Goal: Book appointment/travel/reservation

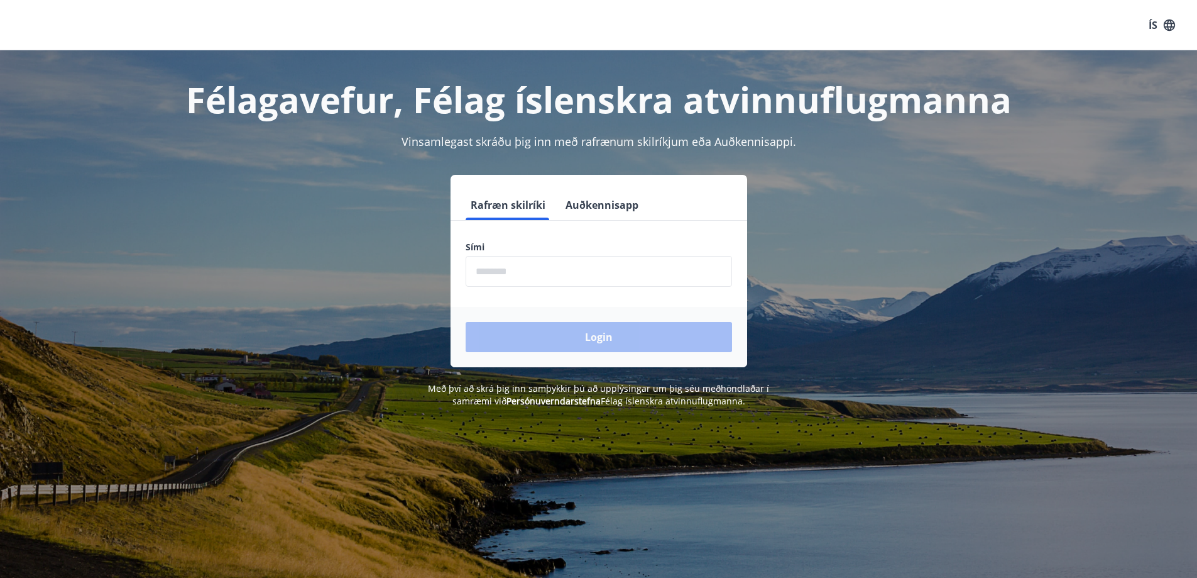
click at [543, 277] on input "phone" at bounding box center [599, 271] width 266 height 31
type input "********"
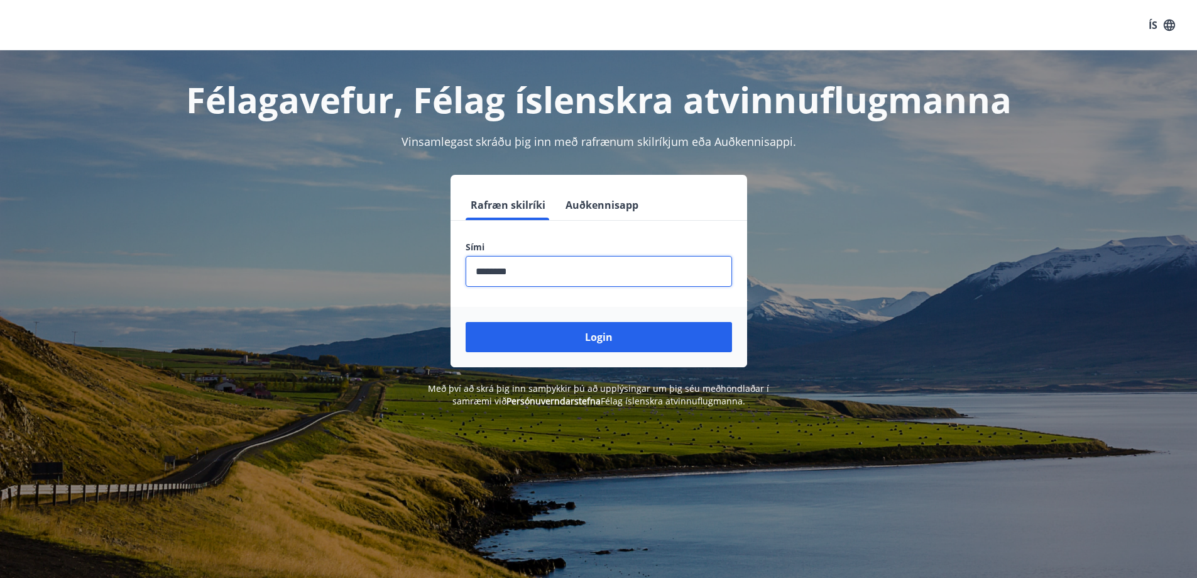
drag, startPoint x: 456, startPoint y: 415, endPoint x: 518, endPoint y: 370, distance: 76.8
click at [457, 415] on div "Félagavefur, Félag íslenskra atvinnuflugmanna Vinsamlegast skráðu þig inn með r…" at bounding box center [598, 339] width 1197 height 578
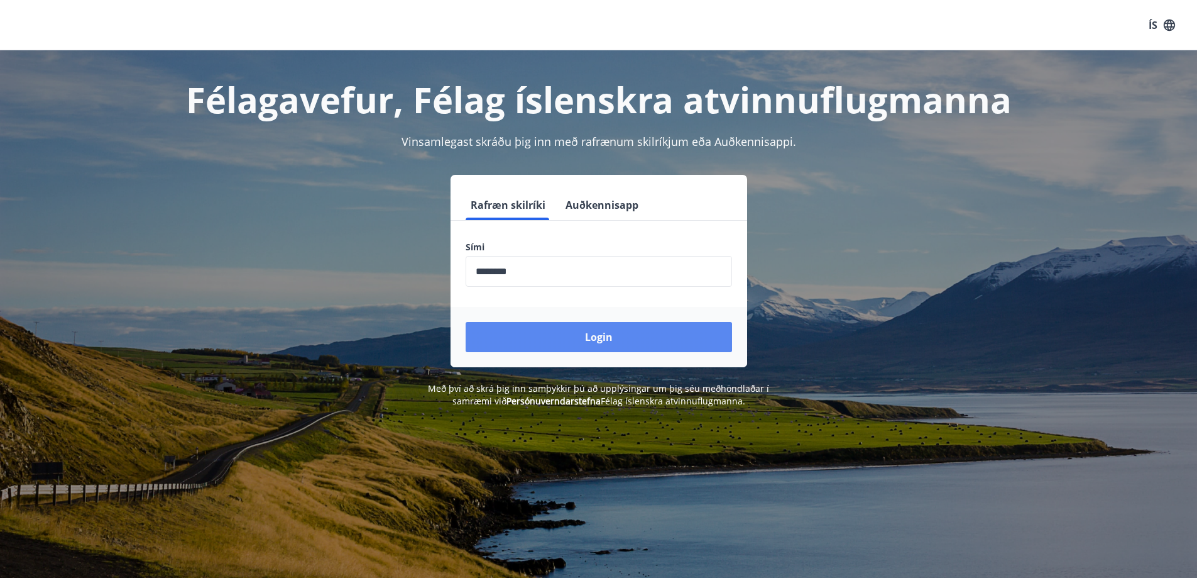
click at [535, 349] on button "Login" at bounding box center [599, 337] width 266 height 30
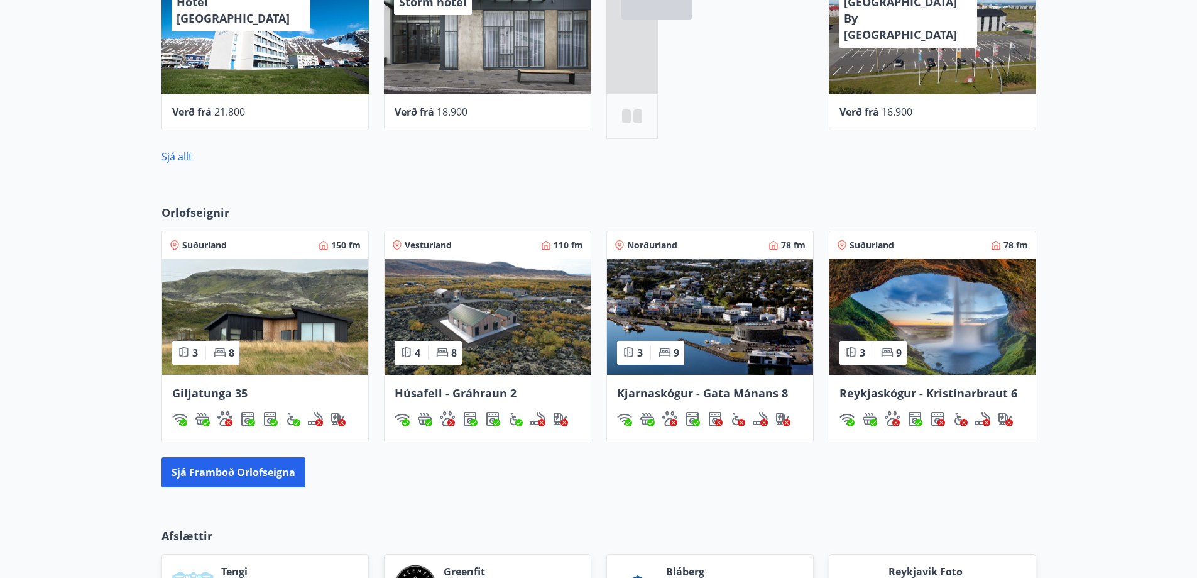
scroll to position [628, 0]
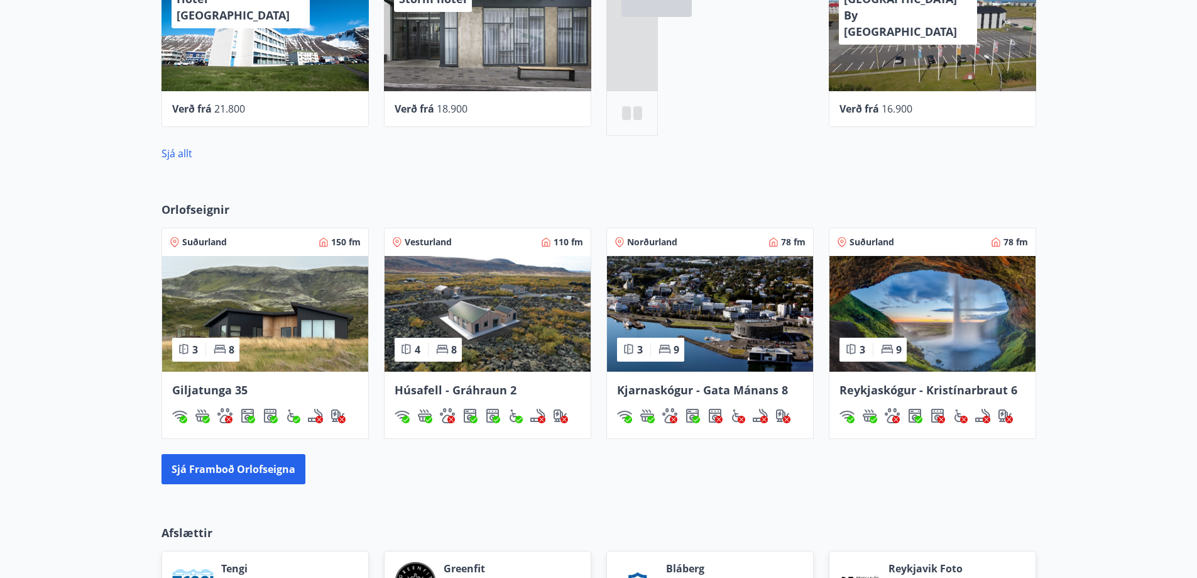
click at [254, 366] on img at bounding box center [265, 314] width 206 height 116
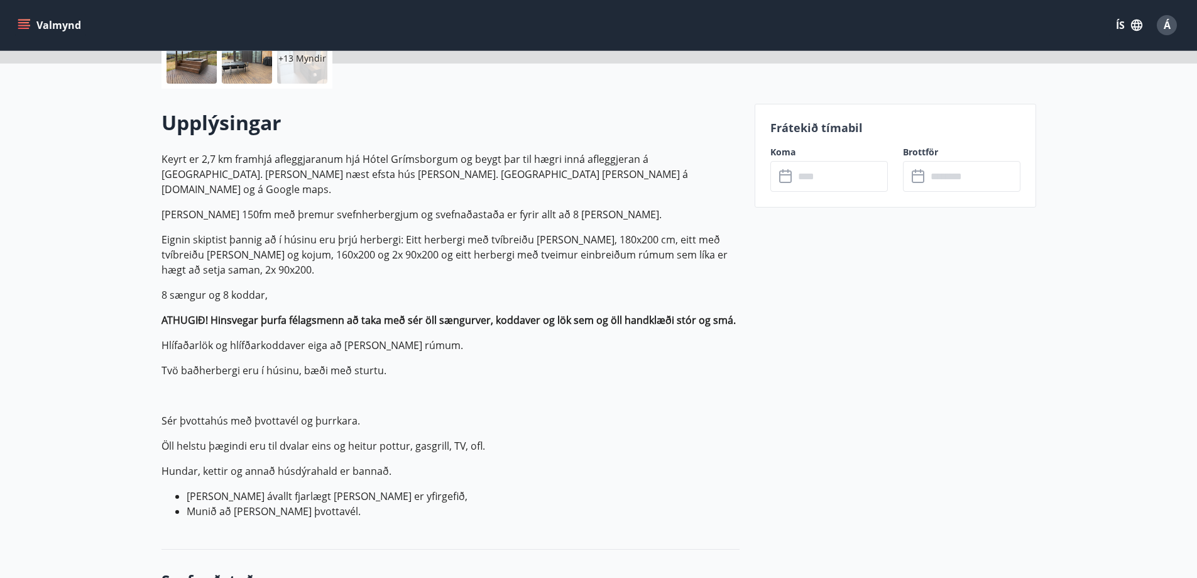
scroll to position [314, 0]
click at [824, 178] on input "text" at bounding box center [841, 175] width 94 height 31
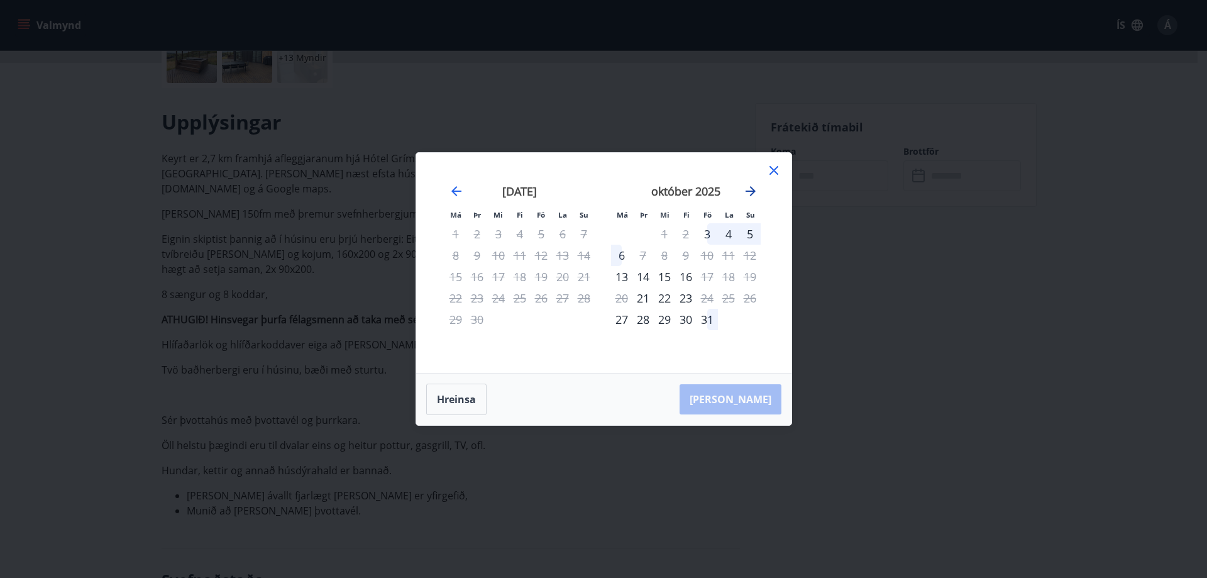
click at [747, 190] on icon "Move forward to switch to the next month." at bounding box center [750, 191] width 10 height 10
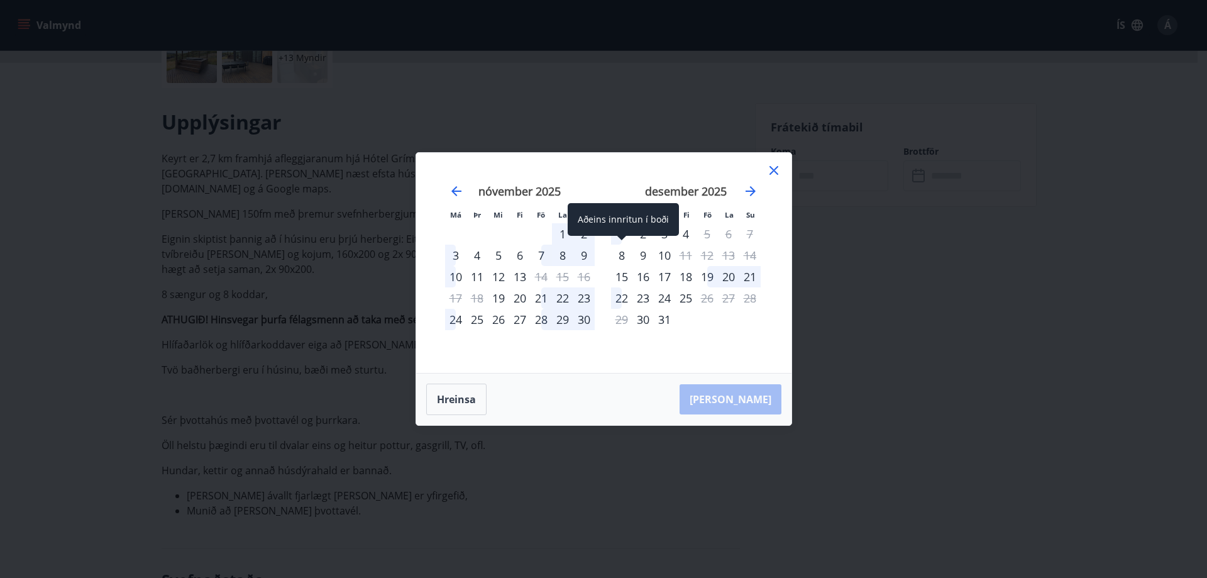
click at [622, 254] on div "8" at bounding box center [621, 254] width 21 height 21
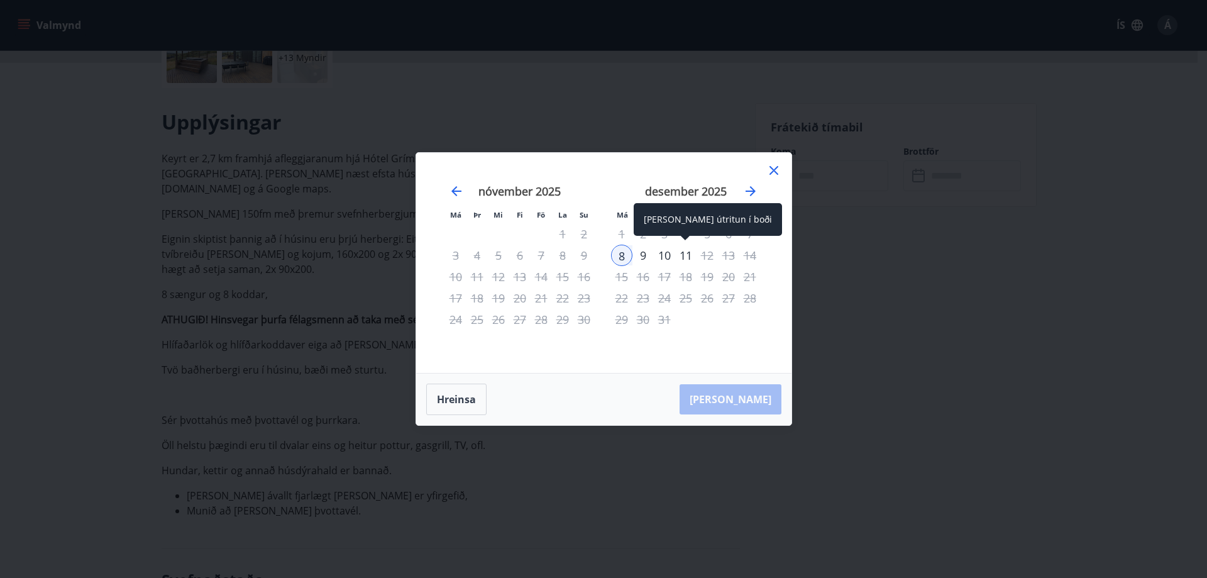
click at [684, 255] on div "11" at bounding box center [685, 254] width 21 height 21
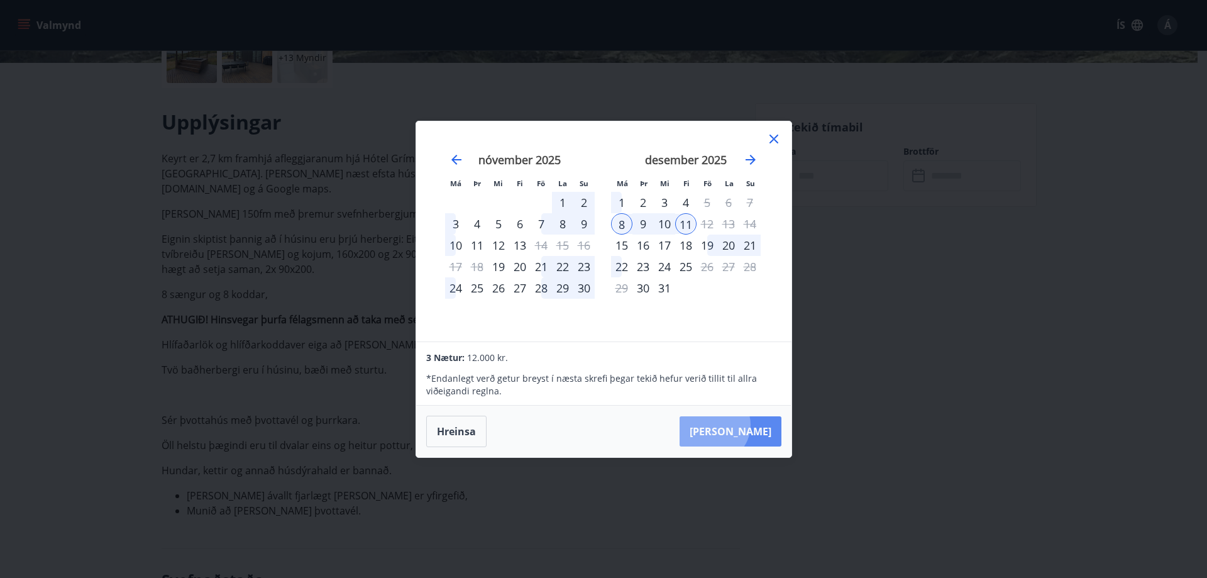
click at [751, 424] on button "[PERSON_NAME]" at bounding box center [730, 431] width 102 height 30
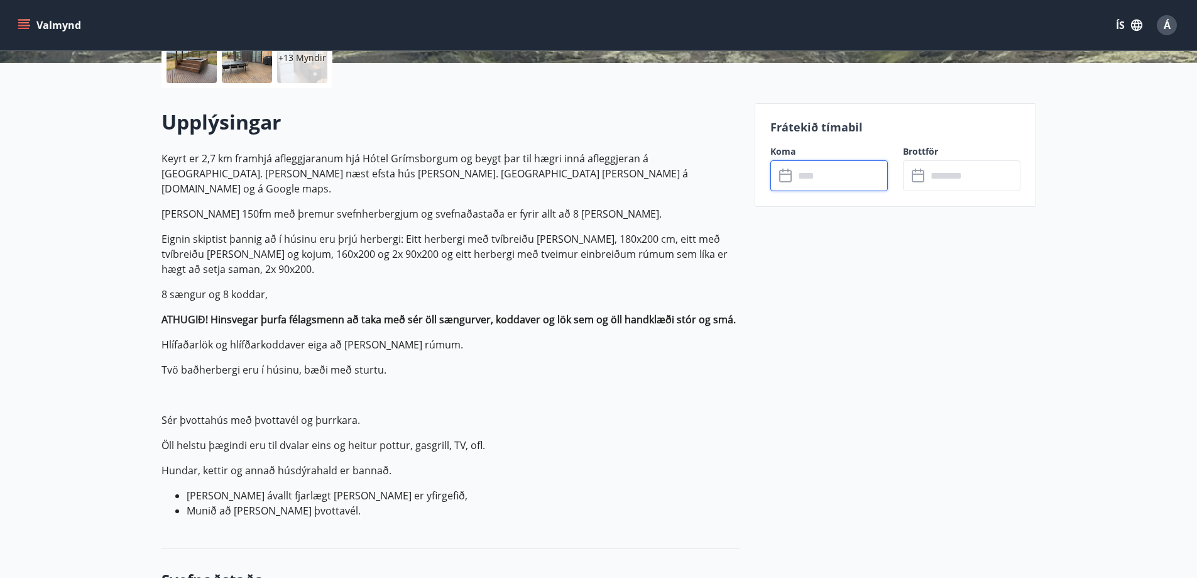
type input "******"
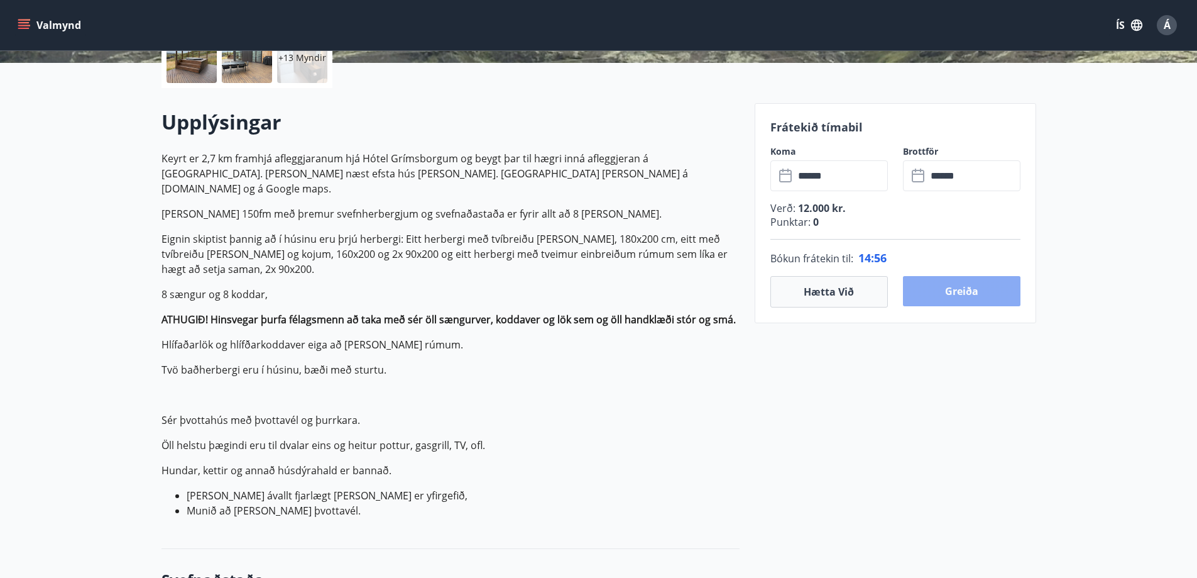
click at [953, 297] on button "Greiða" at bounding box center [962, 291] width 118 height 30
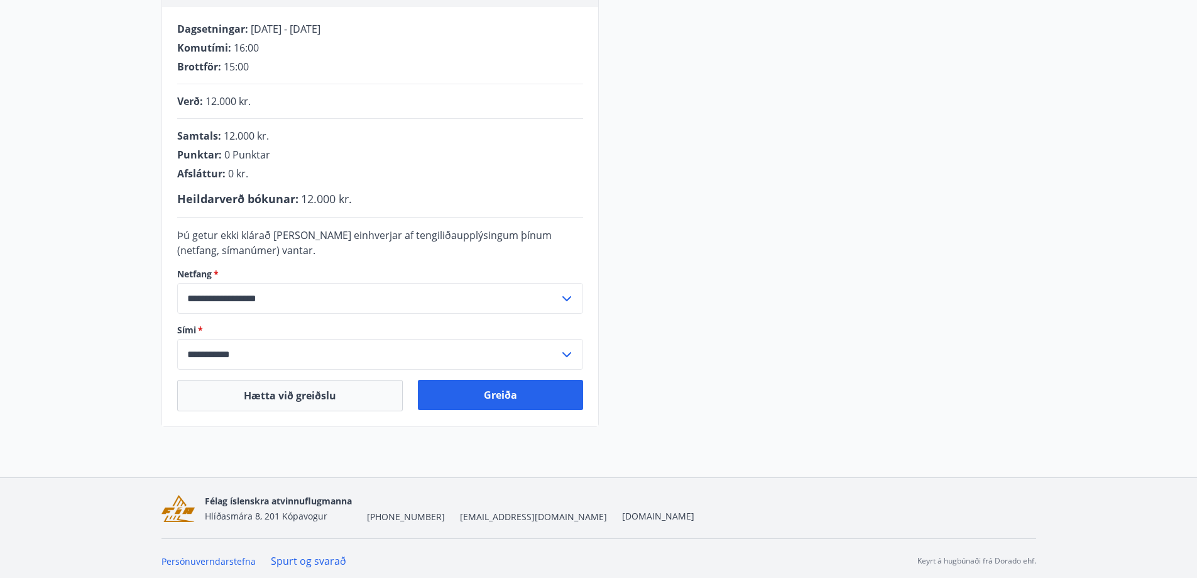
scroll to position [254, 0]
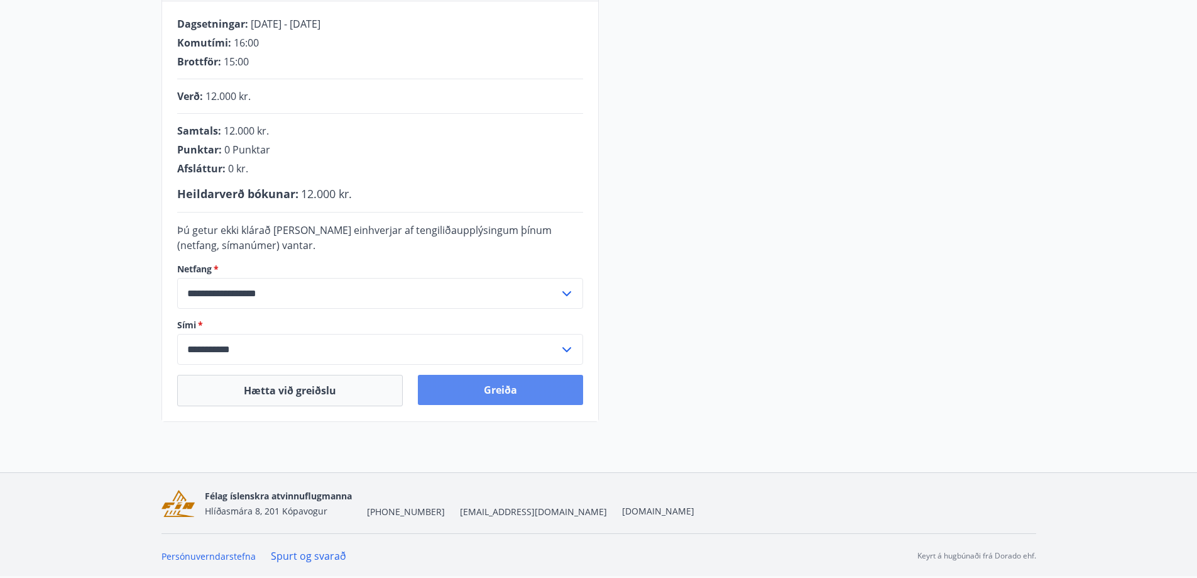
click at [518, 395] on button "Greiða" at bounding box center [500, 390] width 165 height 30
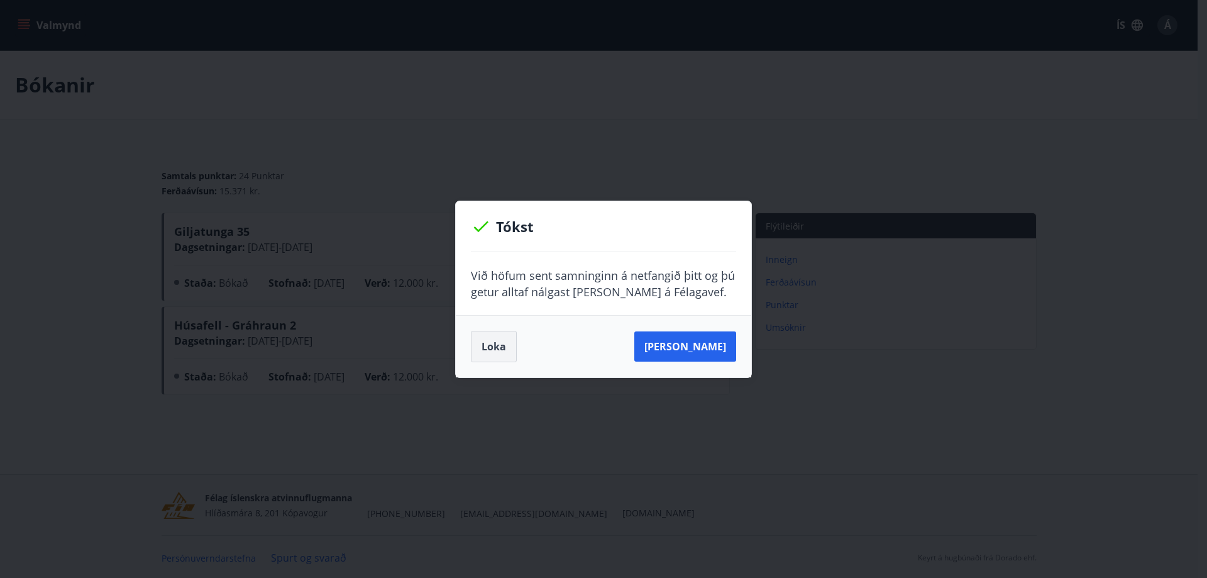
click at [503, 347] on button "Loka" at bounding box center [494, 346] width 46 height 31
